Goal: Communication & Community: Answer question/provide support

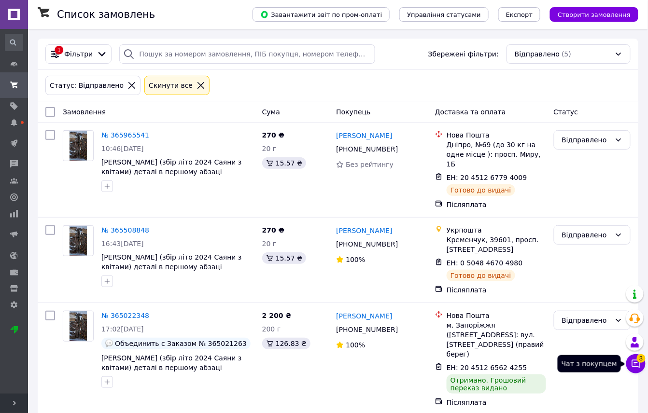
click at [640, 364] on icon at bounding box center [636, 364] width 10 height 10
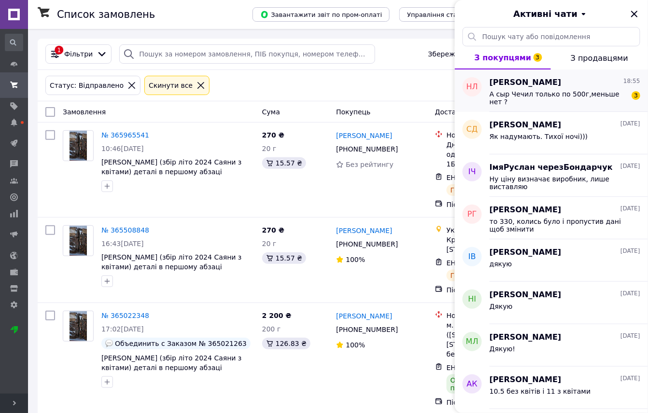
click at [551, 98] on span "А сыр Чечил только по 500г,меньше нет ?" at bounding box center [558, 97] width 137 height 15
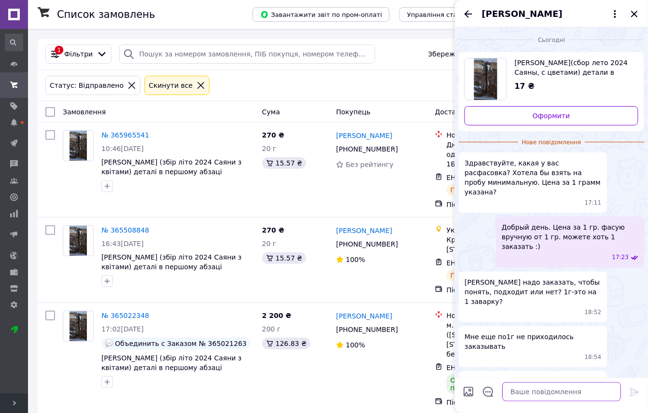
click at [538, 393] on textarea at bounding box center [561, 392] width 119 height 19
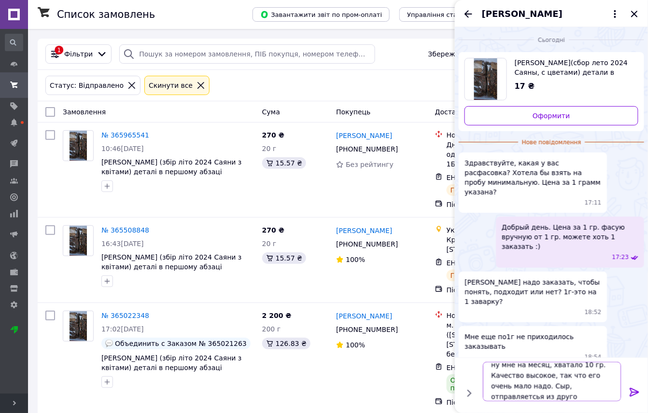
scroll to position [1, 0]
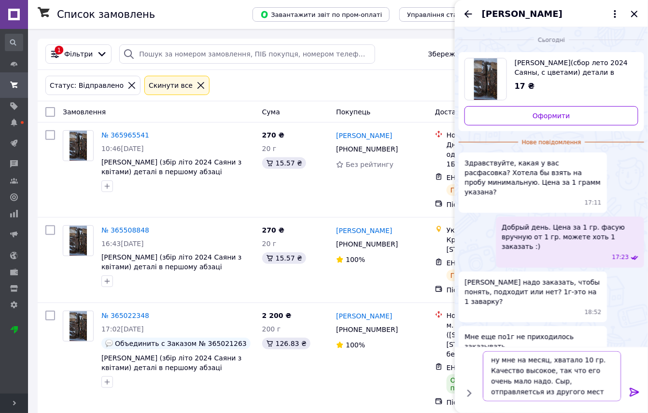
type textarea "ну мне на месяц, хватало 10 гр. Качество высокое, так что его очень мало надо. …"
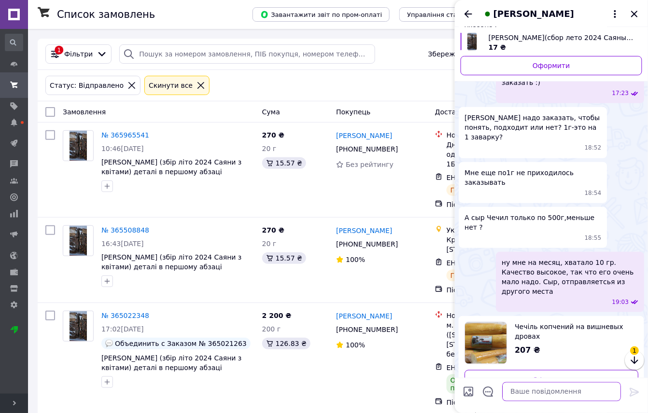
scroll to position [131, 0]
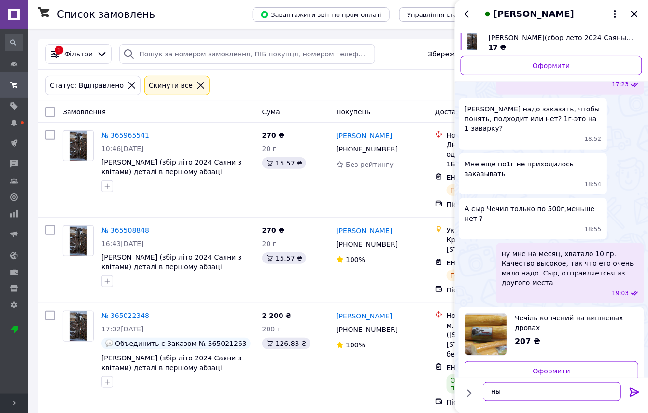
type textarea "н"
type textarea "d"
type textarea "одной не выйдет,так как отправка из разных мест идёт"
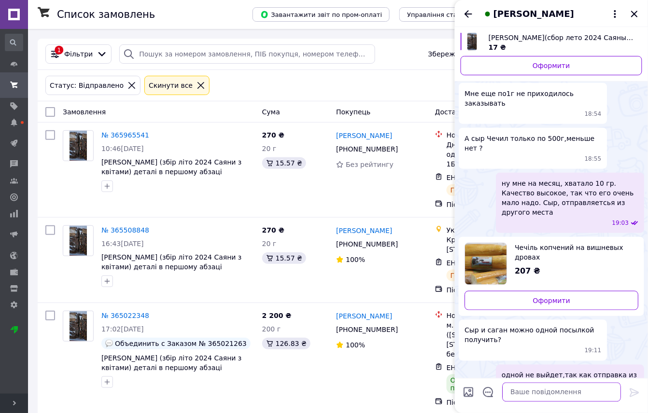
scroll to position [267, 0]
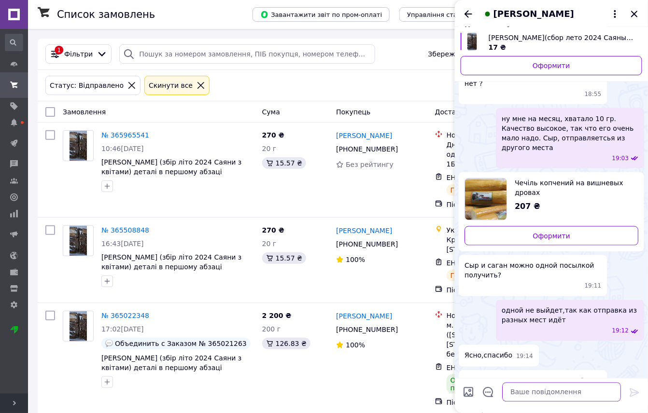
drag, startPoint x: 502, startPoint y: 271, endPoint x: 522, endPoint y: 393, distance: 123.3
click at [522, 393] on textarea at bounding box center [561, 392] width 119 height 19
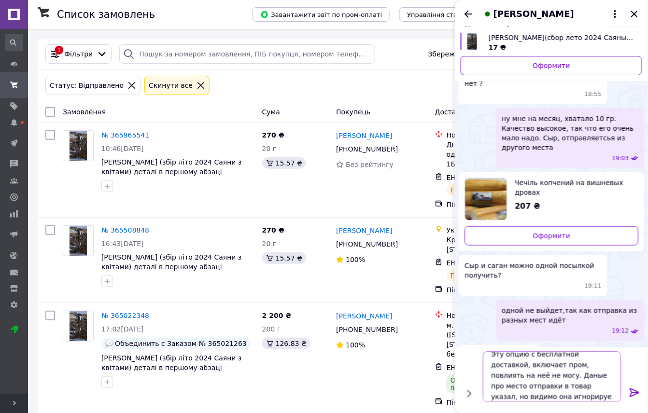
scroll to position [1, 0]
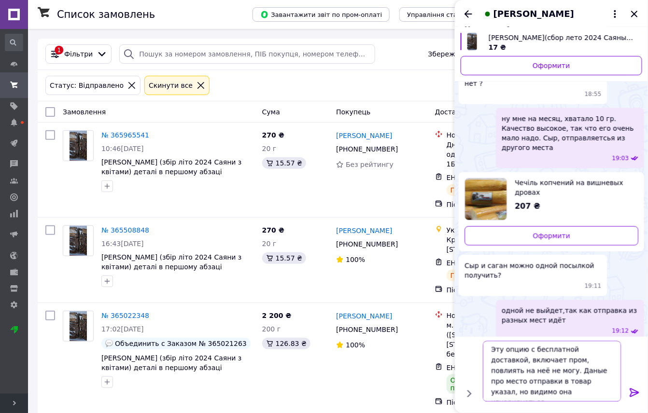
type textarea "Эту опцию с бесплатной доставкой, включает пром, повлиять на неё не могу. Данны…"
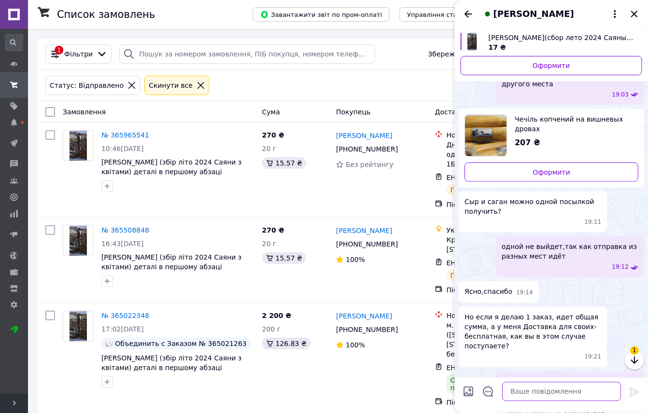
scroll to position [366, 0]
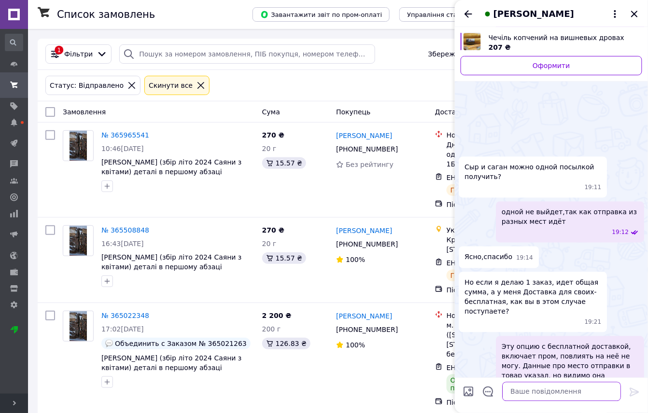
click at [524, 391] on textarea at bounding box center [561, 392] width 119 height 19
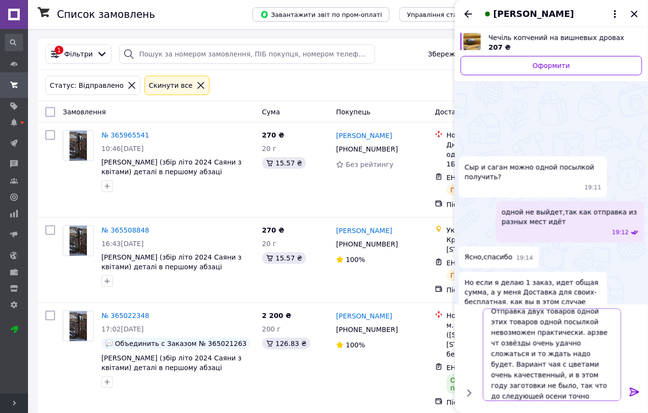
scroll to position [1, 0]
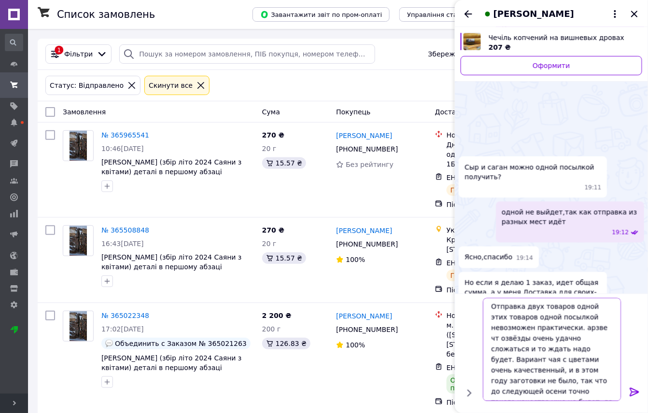
type textarea "Отправка двух товаров одной этих товаров одной посылкой невозможен практически.…"
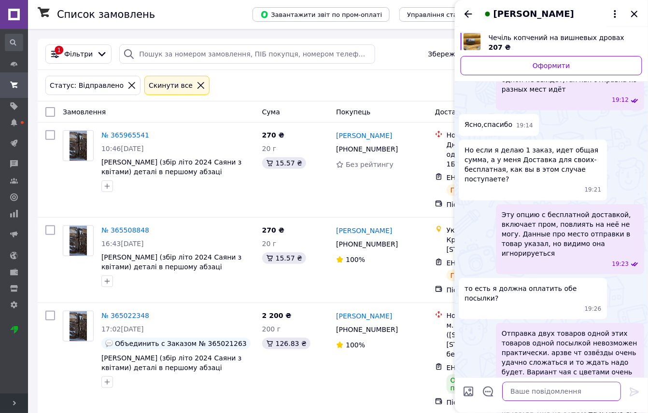
scroll to position [499, 0]
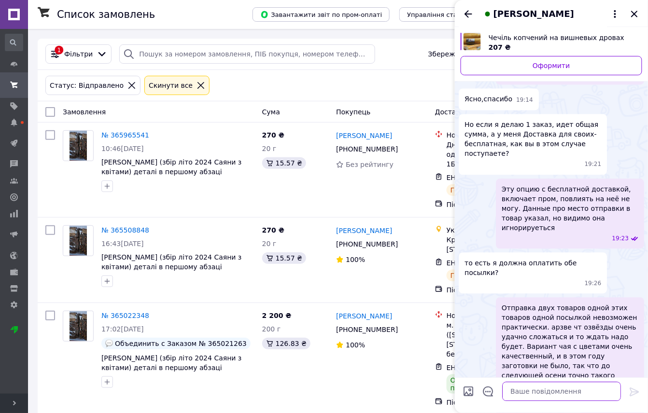
click at [540, 393] on textarea at bounding box center [561, 392] width 119 height 19
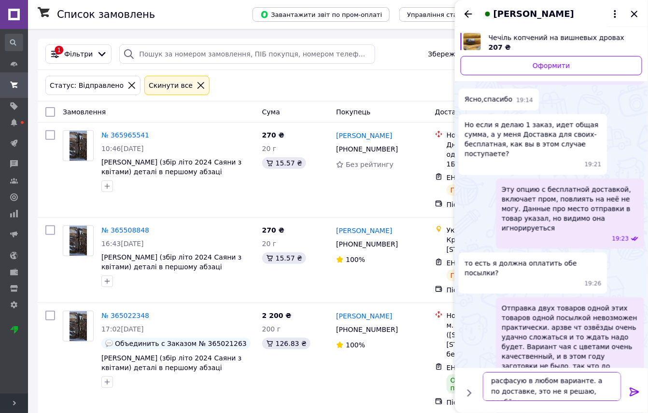
type textarea "расфасую в любом варианте. а по доставке, это не я решаю, пробуйте"
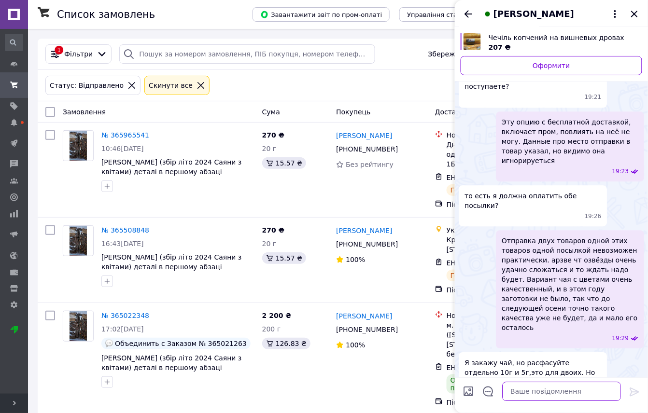
scroll to position [570, 0]
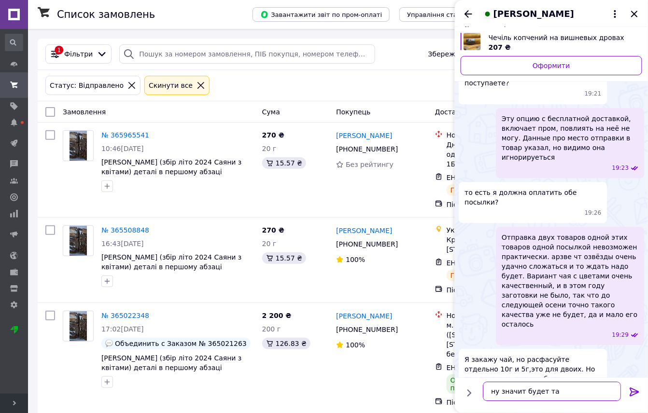
type textarea "ну значит будет так"
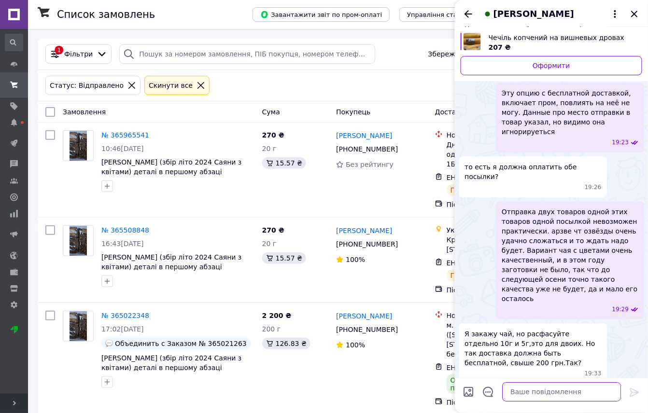
scroll to position [621, 0]
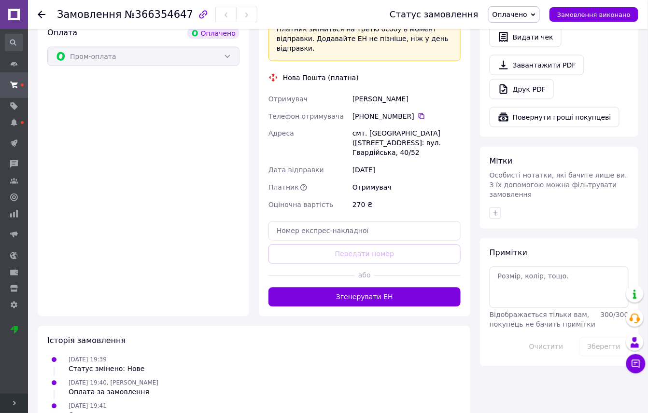
scroll to position [368, 0]
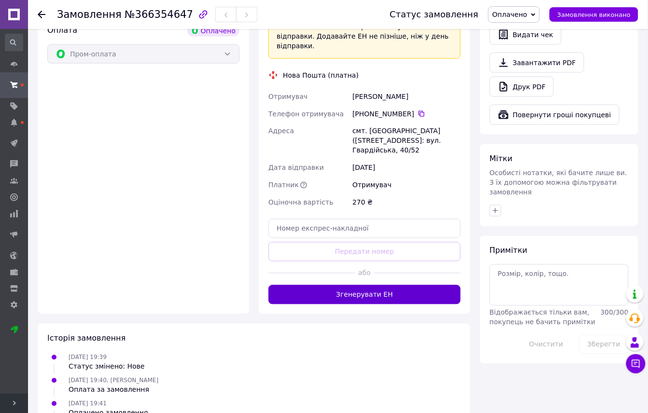
click at [343, 285] on button "Згенерувати ЕН" at bounding box center [365, 294] width 192 height 19
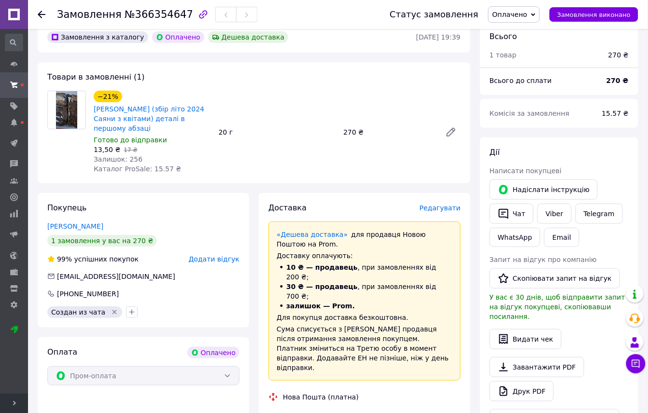
scroll to position [0, 0]
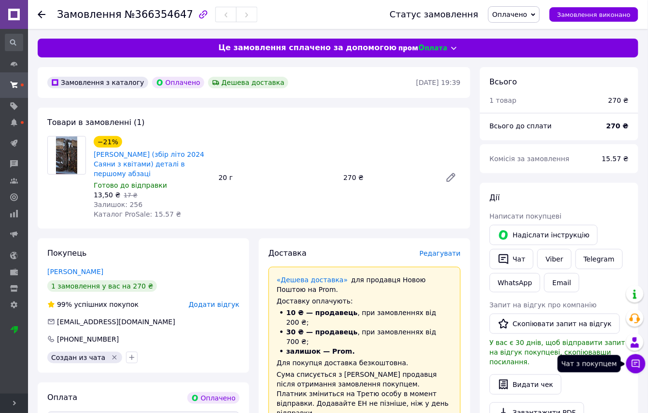
click at [640, 362] on icon at bounding box center [636, 364] width 10 height 10
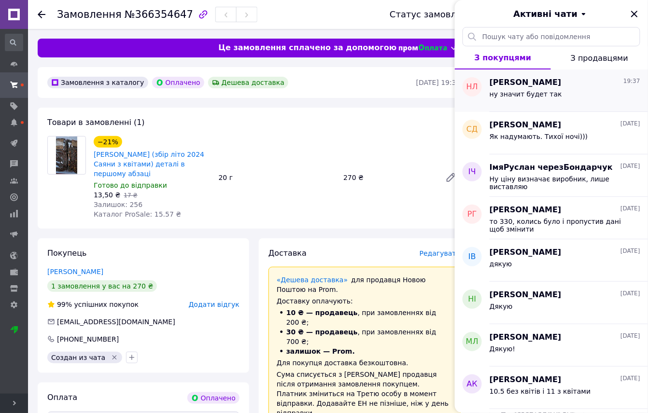
click at [566, 82] on div "[PERSON_NAME] 19:37" at bounding box center [565, 82] width 151 height 11
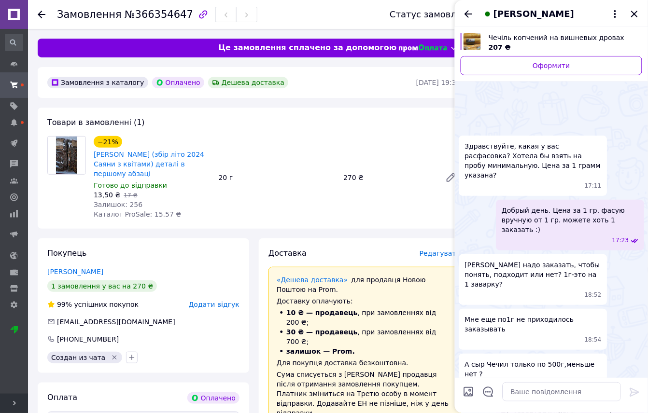
scroll to position [644, 0]
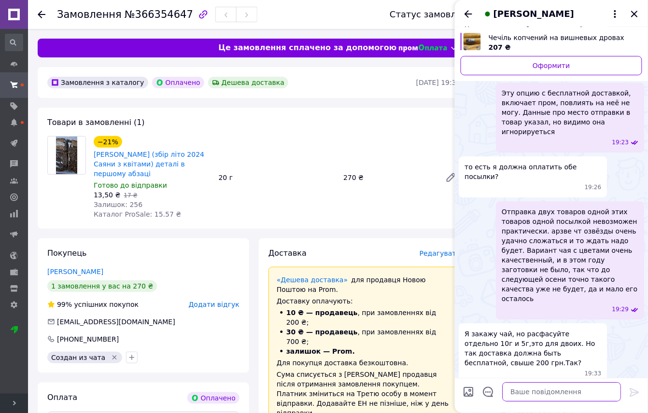
click at [535, 384] on textarea at bounding box center [561, 392] width 119 height 19
type textarea "то 2 по 10 робити? чи 15 +5?"
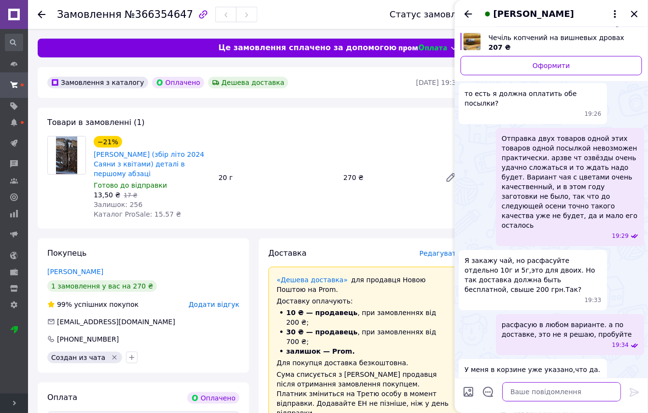
scroll to position [692, 0]
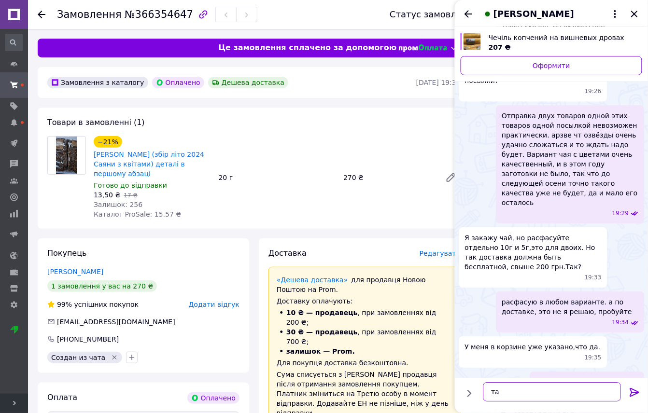
type textarea "т"
type textarea "Д. в районе обеда отправлю"
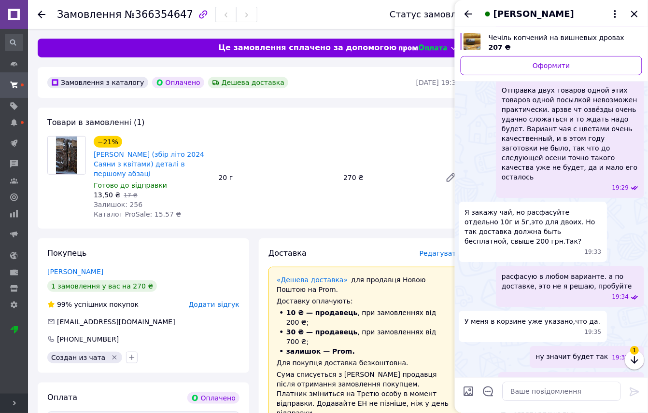
scroll to position [743, 0]
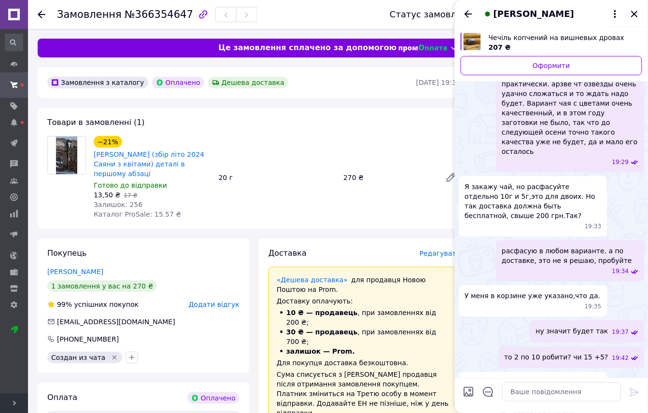
click at [398, 248] on div "Доставка" at bounding box center [344, 253] width 151 height 11
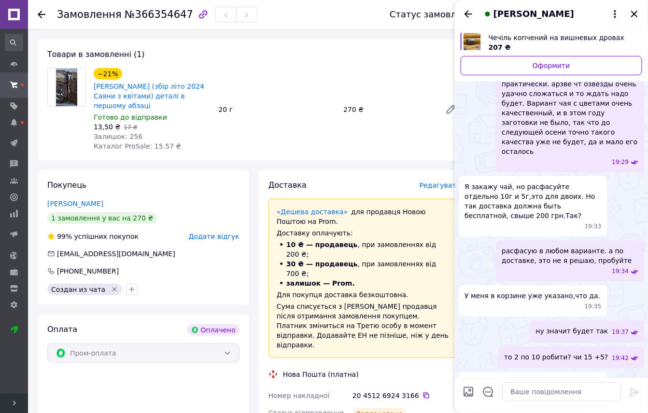
scroll to position [64, 0]
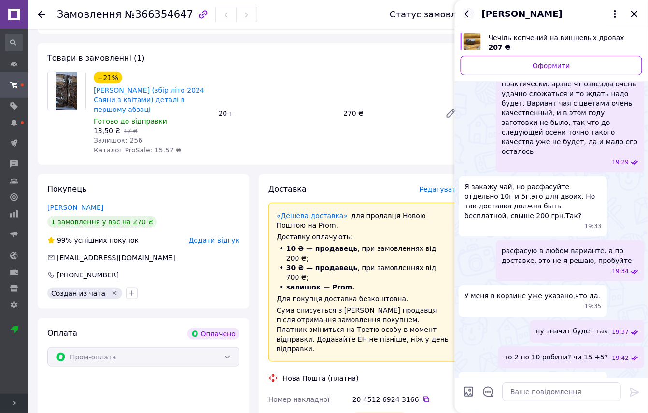
click at [468, 16] on icon "Назад" at bounding box center [469, 14] width 12 height 12
